Goal: Navigation & Orientation: Find specific page/section

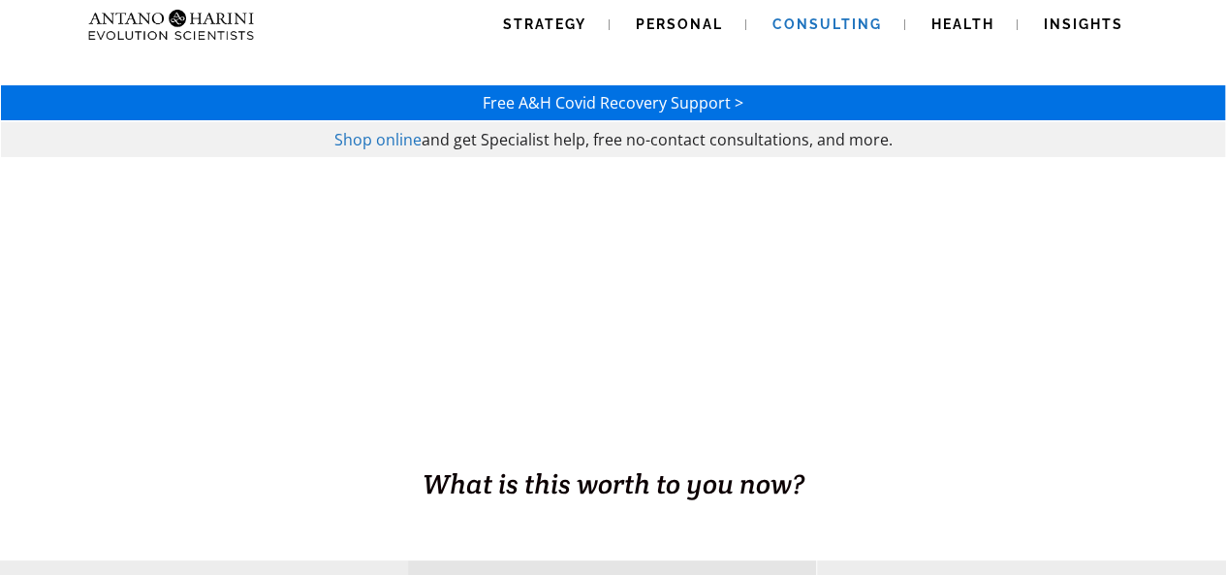
click at [835, 18] on span "Consulting" at bounding box center [828, 24] width 110 height 16
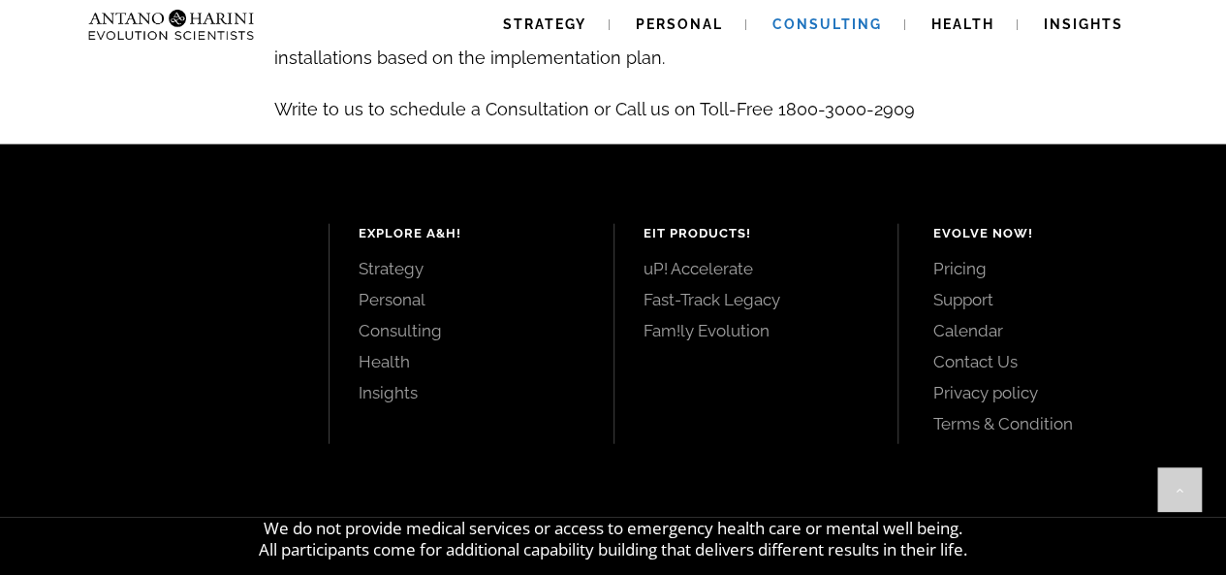
scroll to position [2329, 0]
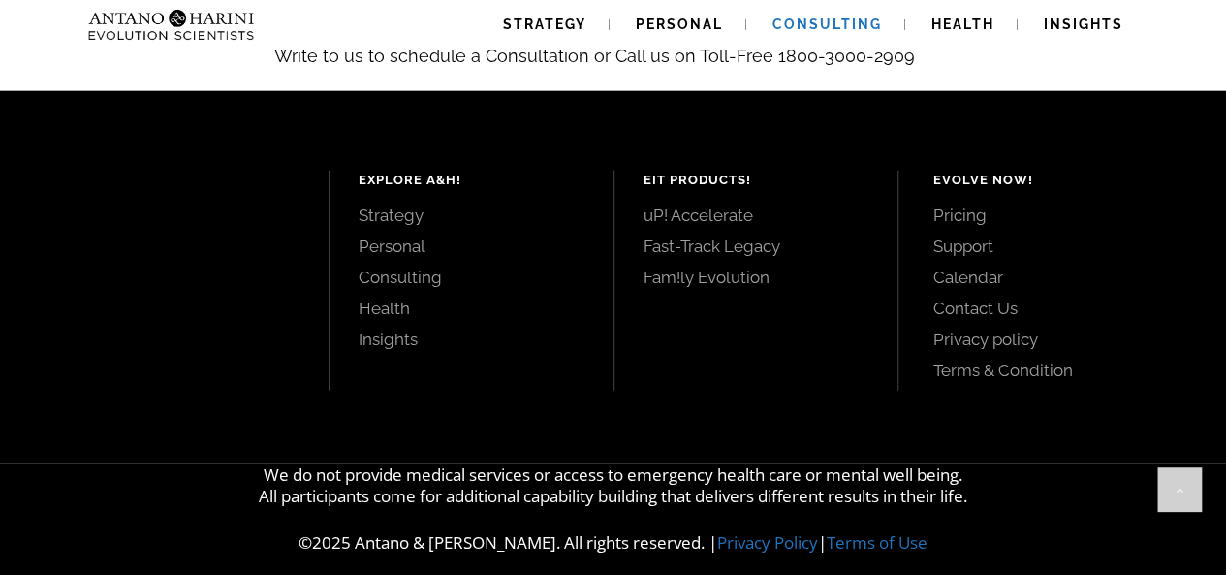
click at [699, 205] on link "uP! Accelerate" at bounding box center [757, 215] width 226 height 21
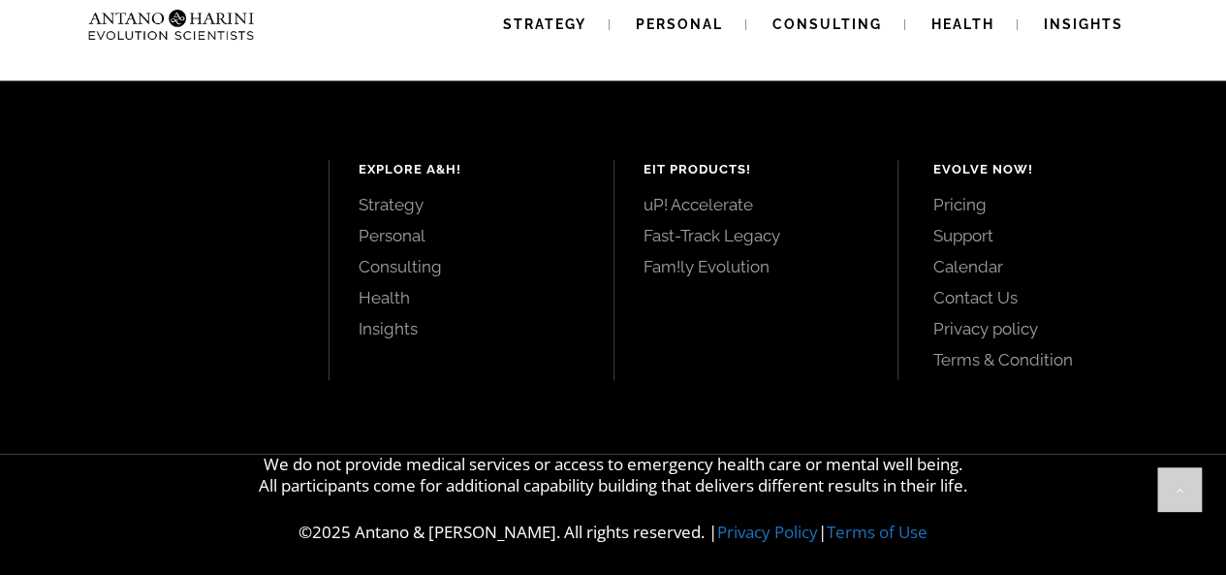
scroll to position [4886, 0]
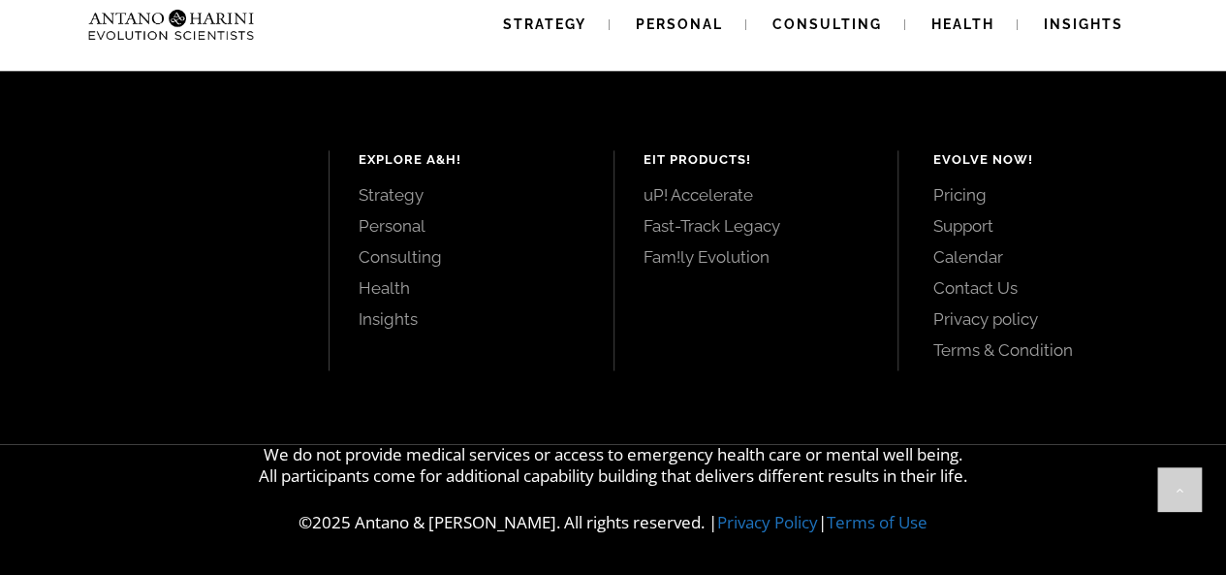
click at [719, 270] on div "EIT Products! uP! Accelerate Fast-Track Legacy Fam!ly Evolution" at bounding box center [756, 260] width 285 height 220
click at [721, 257] on link "Fam!ly Evolution" at bounding box center [757, 256] width 226 height 21
